Goal: Task Accomplishment & Management: Complete application form

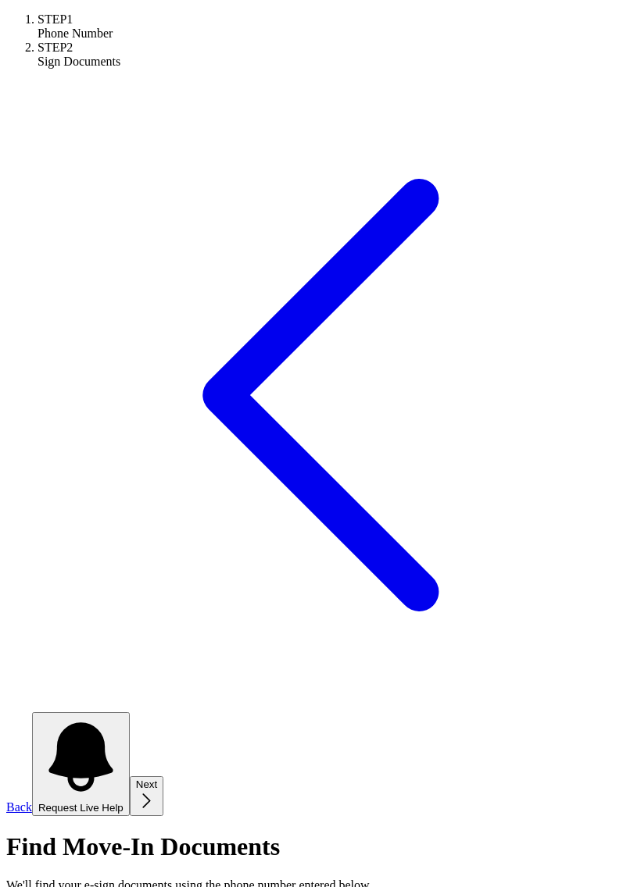
scroll to position [19, 0]
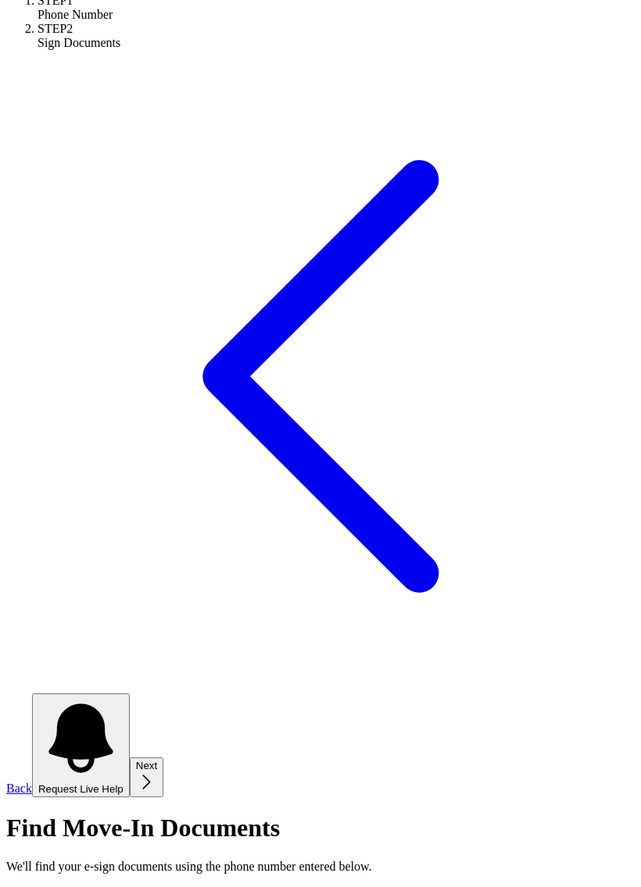
type input "[PHONE_NUMBER]"
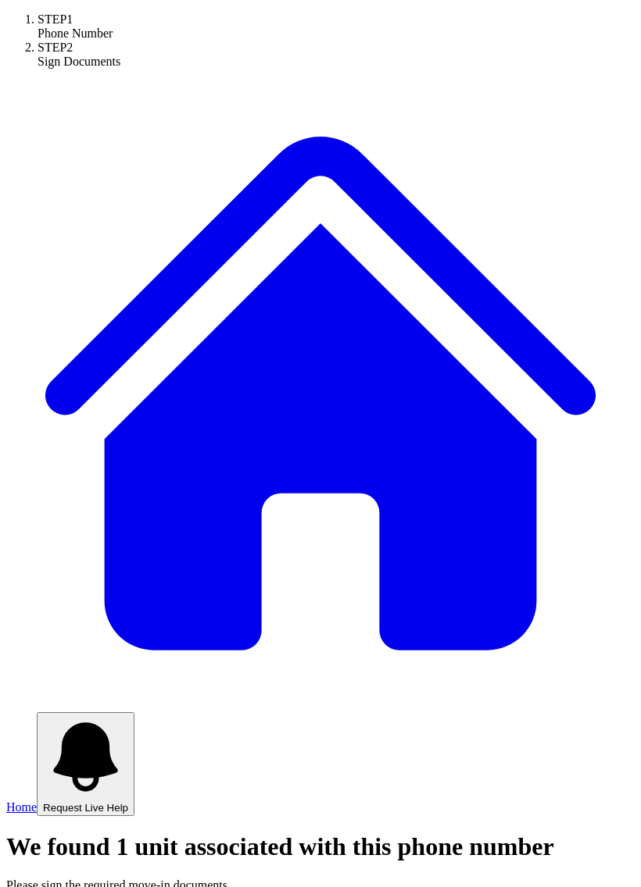
click at [37, 801] on span "Home" at bounding box center [21, 807] width 30 height 13
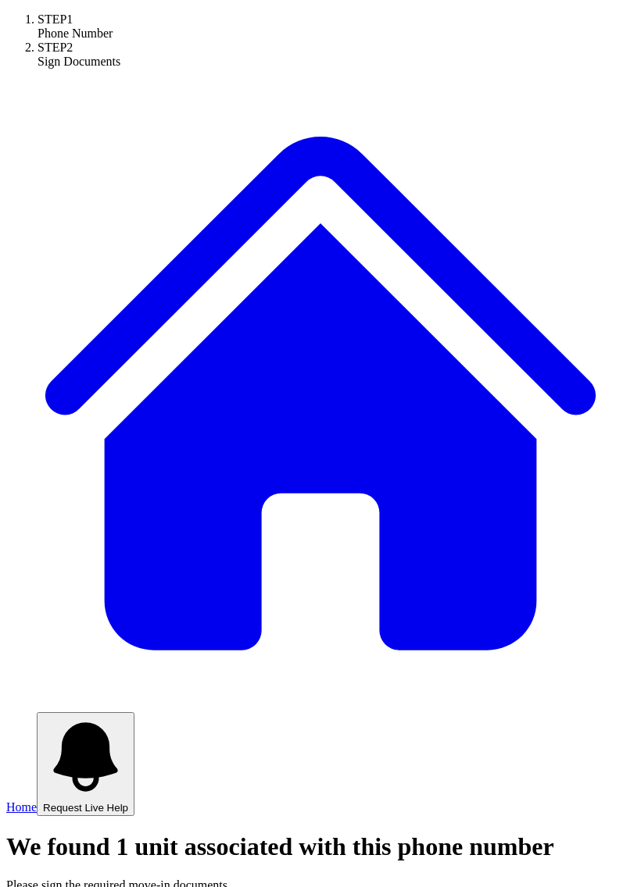
click at [37, 801] on span "Home" at bounding box center [21, 807] width 30 height 13
click at [52, 184] on icon at bounding box center [320, 395] width 628 height 628
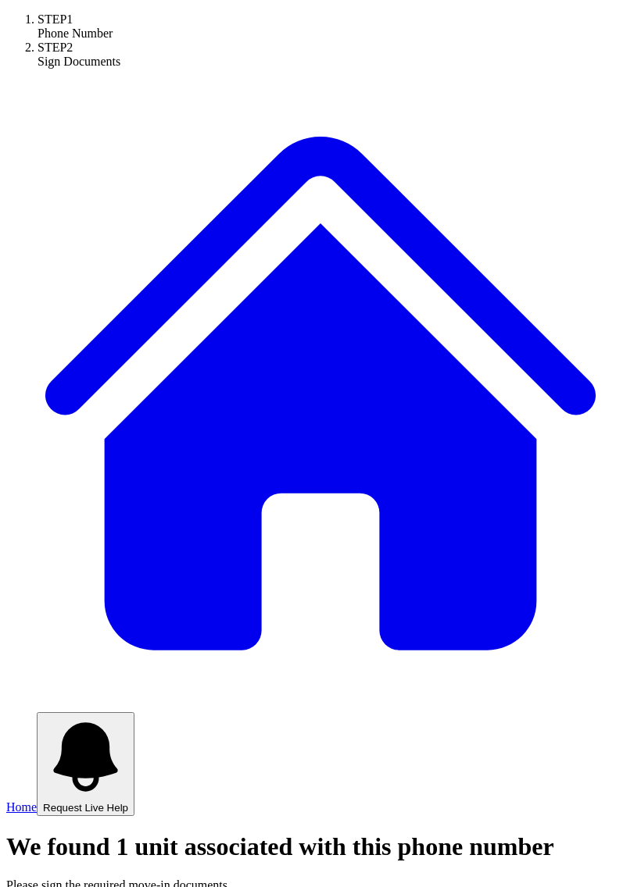
click at [94, 698] on link "Home" at bounding box center [320, 756] width 628 height 116
click at [37, 801] on span "Home" at bounding box center [21, 807] width 30 height 13
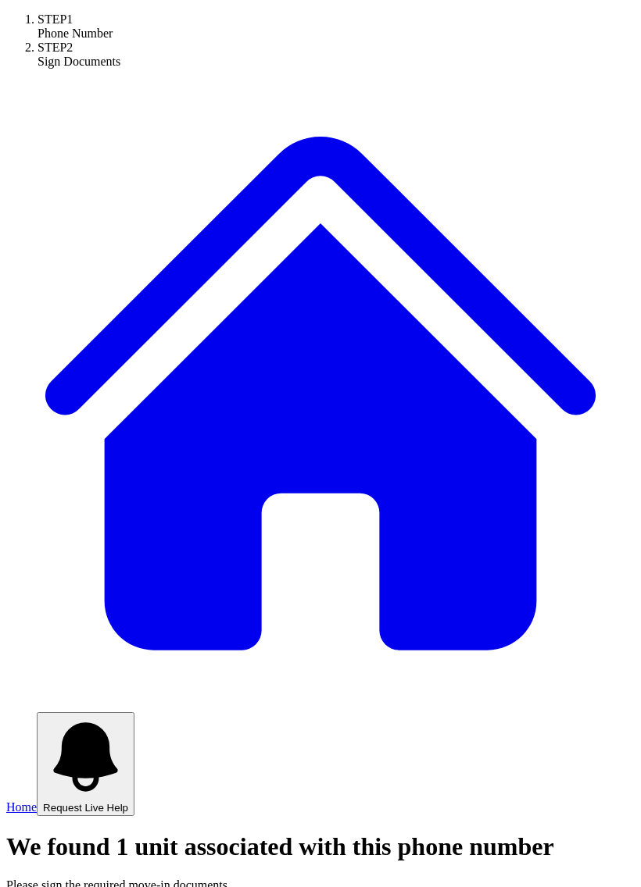
click at [128, 802] on span "Request Live Help" at bounding box center [85, 808] width 85 height 12
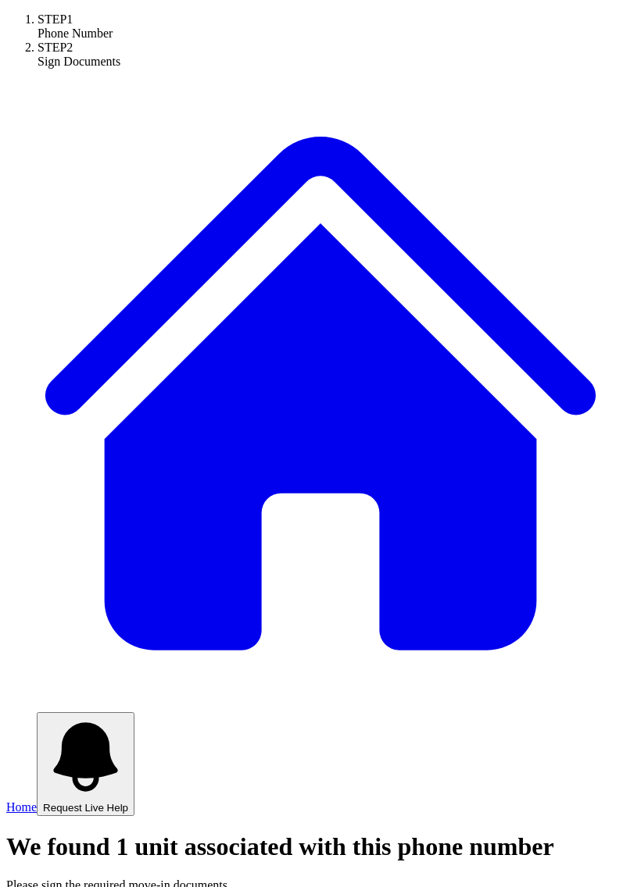
click at [37, 801] on span "Home" at bounding box center [21, 807] width 30 height 13
click at [128, 802] on span "Request Live Help" at bounding box center [85, 808] width 85 height 12
click at [134, 712] on button "Request Live Help" at bounding box center [86, 764] width 98 height 104
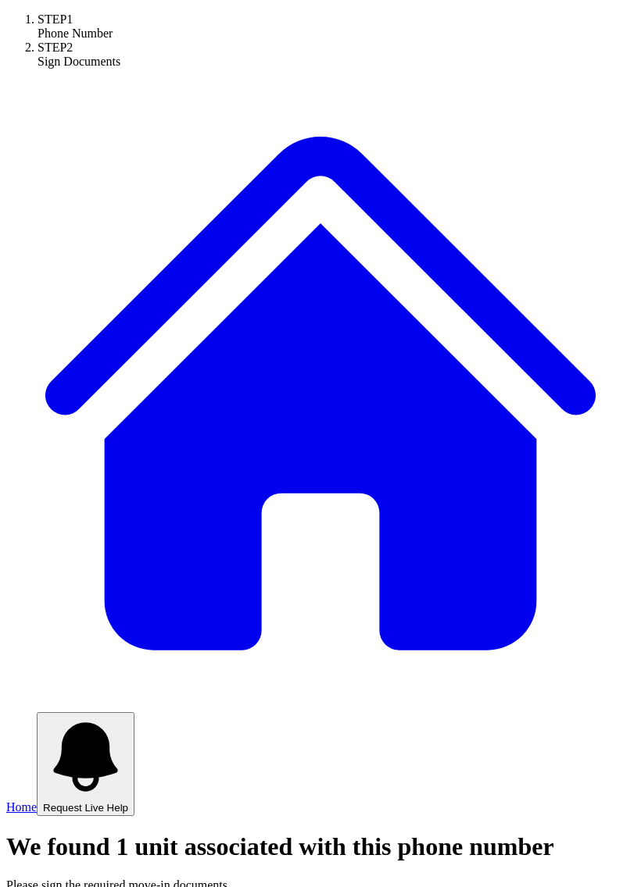
click at [97, 698] on link "Home" at bounding box center [320, 756] width 628 height 116
click at [66, 698] on link "Home" at bounding box center [320, 756] width 628 height 116
click at [37, 801] on span "Home" at bounding box center [21, 807] width 30 height 13
